Goal: Transaction & Acquisition: Download file/media

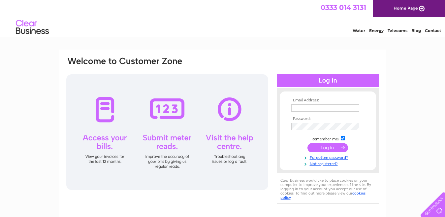
click at [309, 105] on input "text" at bounding box center [325, 107] width 68 height 7
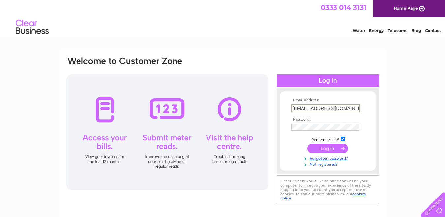
type input "dm-direct@btconnect.com"
click at [323, 149] on input "submit" at bounding box center [328, 148] width 41 height 9
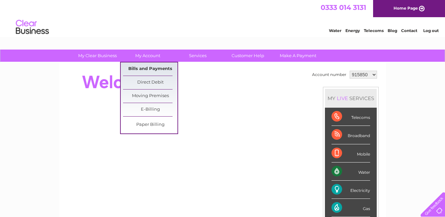
click at [155, 68] on link "Bills and Payments" at bounding box center [150, 68] width 54 height 13
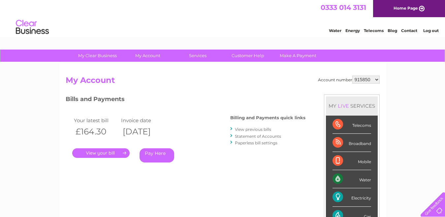
click at [264, 128] on link "View previous bills" at bounding box center [253, 129] width 36 height 5
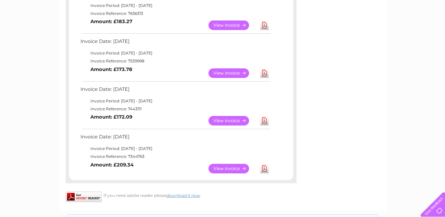
scroll to position [358, 0]
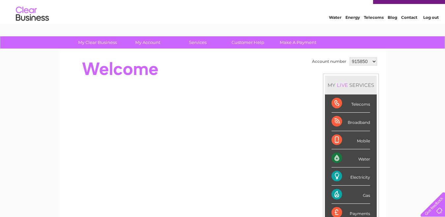
scroll to position [13, 0]
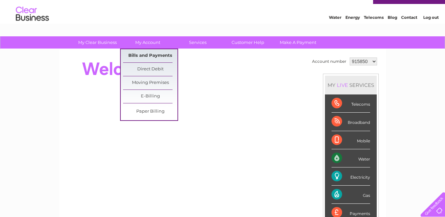
click at [147, 54] on link "Bills and Payments" at bounding box center [150, 55] width 54 height 13
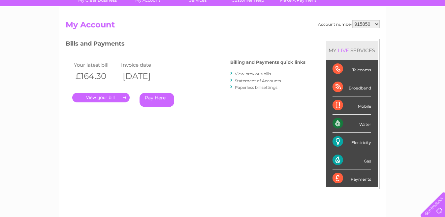
scroll to position [32, 0]
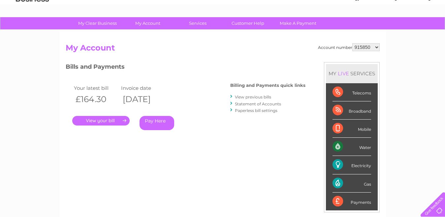
click at [255, 97] on link "View previous bills" at bounding box center [253, 96] width 36 height 5
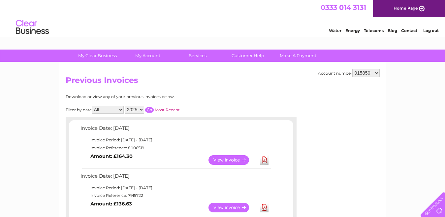
click at [122, 112] on select "All January February March April May June July August September October Novembe…" at bounding box center [108, 110] width 32 height 8
click at [376, 73] on select "915850 1138356" at bounding box center [365, 73] width 27 height 8
select select "1138356"
click at [352, 69] on select "915850 1138356" at bounding box center [365, 73] width 27 height 8
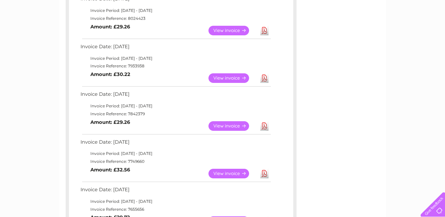
scroll to position [130, 0]
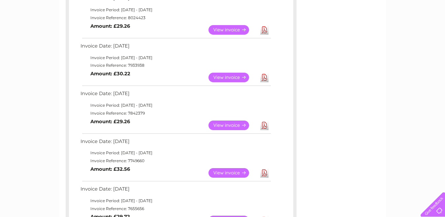
click at [232, 126] on link "View" at bounding box center [233, 125] width 49 height 10
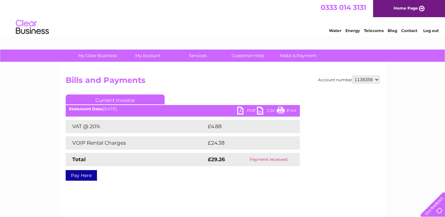
click at [241, 111] on link "PDF" at bounding box center [247, 112] width 20 height 10
click at [378, 78] on select "915850 1138356" at bounding box center [365, 80] width 27 height 8
select select "915850"
click at [352, 76] on select "915850 1138356" at bounding box center [365, 80] width 27 height 8
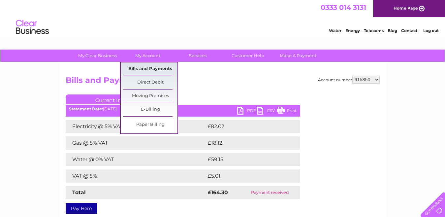
click at [152, 66] on link "Bills and Payments" at bounding box center [150, 68] width 54 height 13
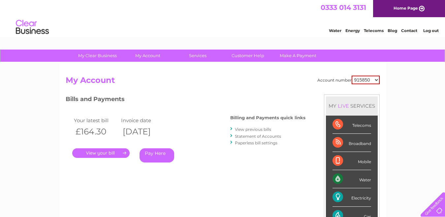
click at [253, 128] on link "View previous bills" at bounding box center [253, 129] width 36 height 5
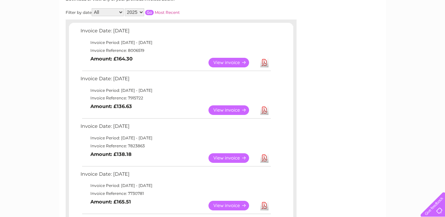
scroll to position [97, 0]
click at [226, 155] on link "View" at bounding box center [233, 158] width 49 height 10
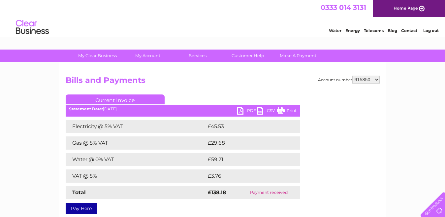
click at [241, 110] on link "PDF" at bounding box center [247, 112] width 20 height 10
